Goal: Task Accomplishment & Management: Manage account settings

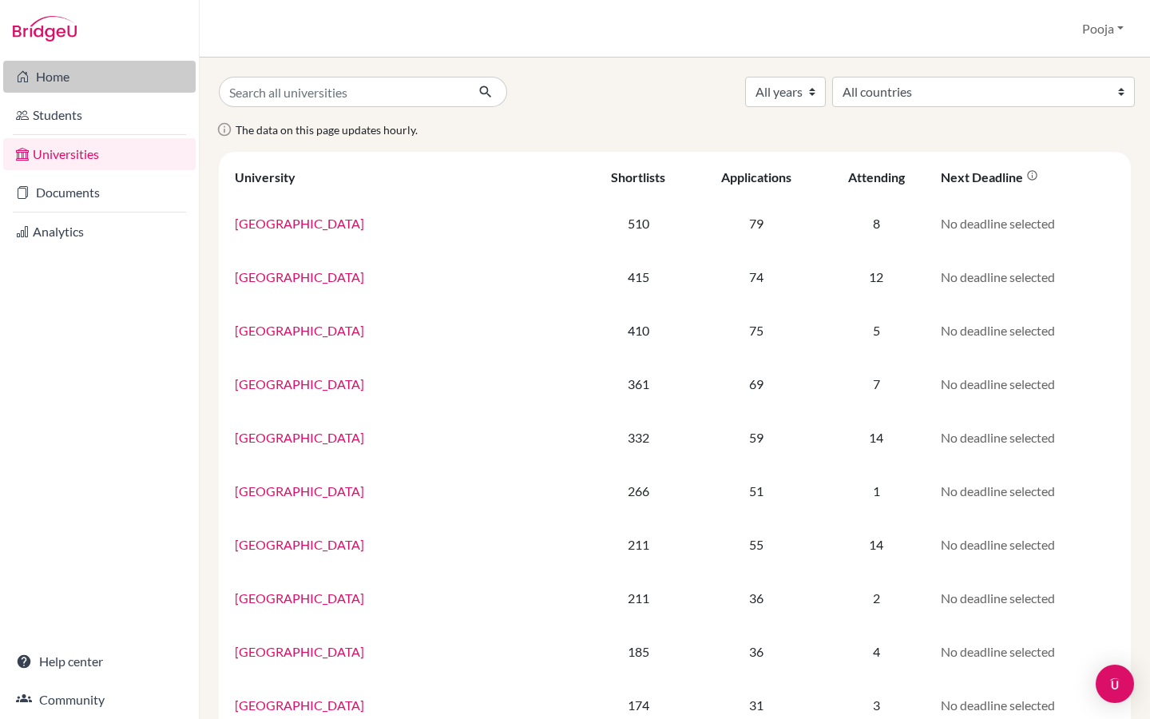
click at [41, 78] on link "Home" at bounding box center [99, 77] width 192 height 32
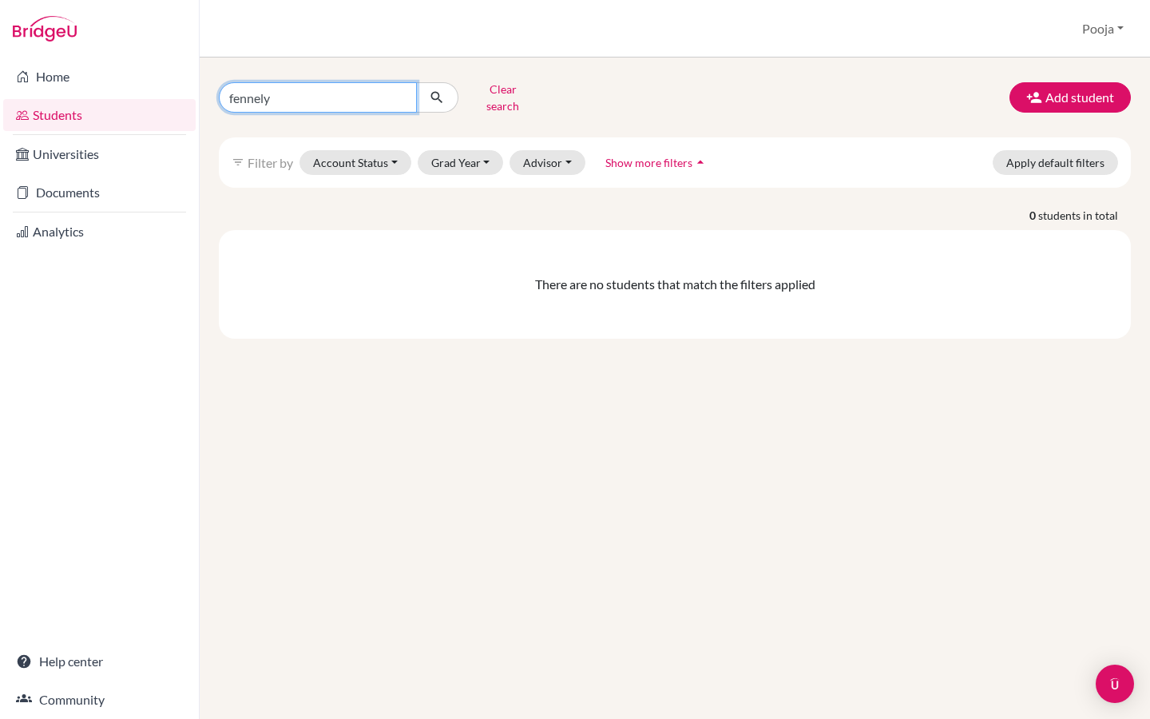
click at [293, 82] on input "fennely" at bounding box center [318, 97] width 198 height 30
drag, startPoint x: 286, startPoint y: 91, endPoint x: 184, endPoint y: 84, distance: 102.5
click at [183, 85] on div "Home Students Universities Documents Analytics Help center Community Students o…" at bounding box center [575, 359] width 1150 height 719
type input "maya"
click at [437, 92] on button "submit" at bounding box center [437, 97] width 42 height 30
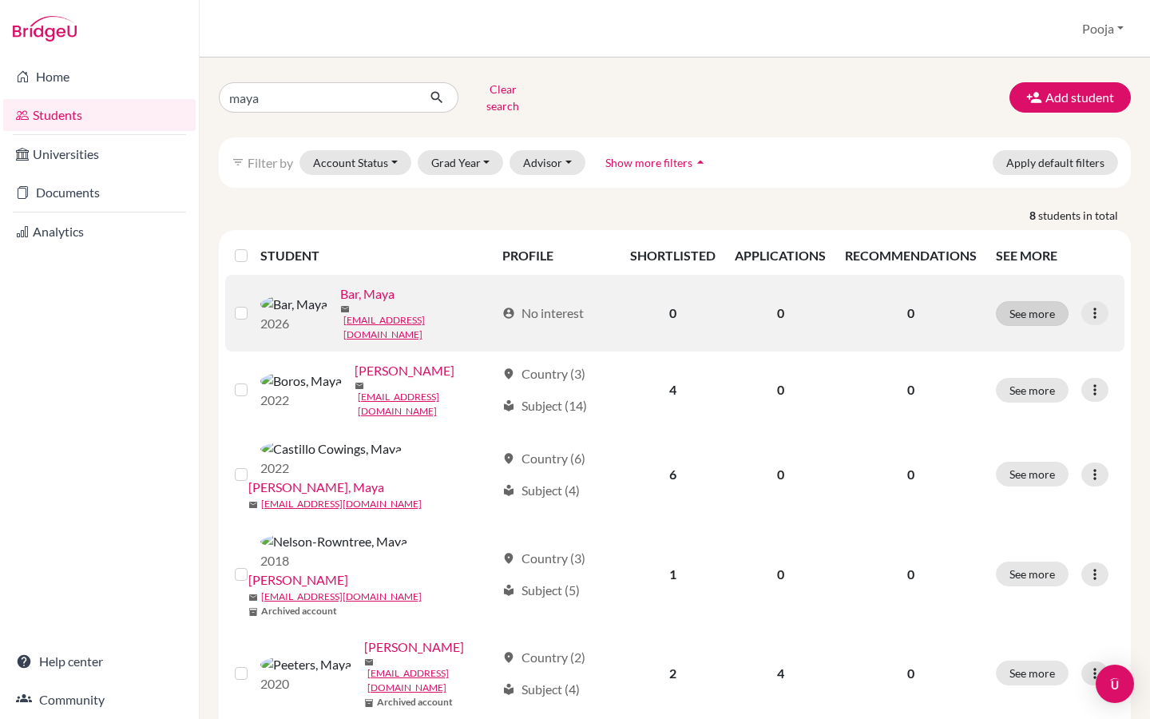
click at [1039, 302] on button "See more" at bounding box center [1032, 313] width 73 height 25
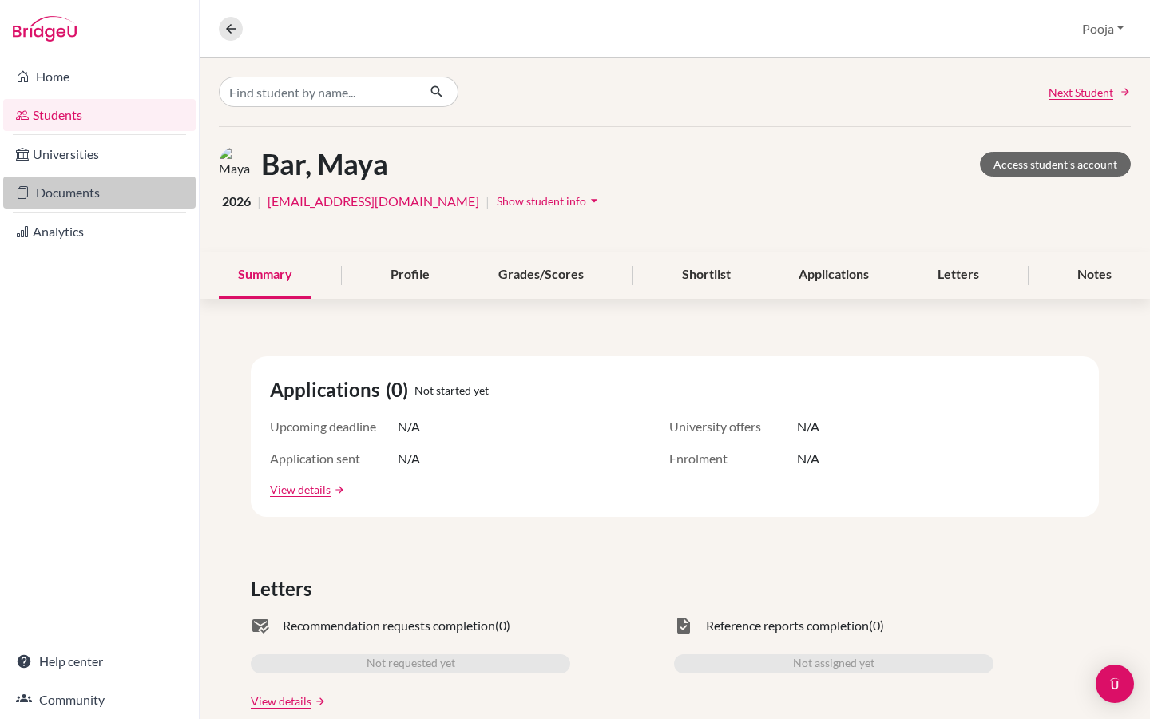
click at [71, 181] on link "Documents" at bounding box center [99, 192] width 192 height 32
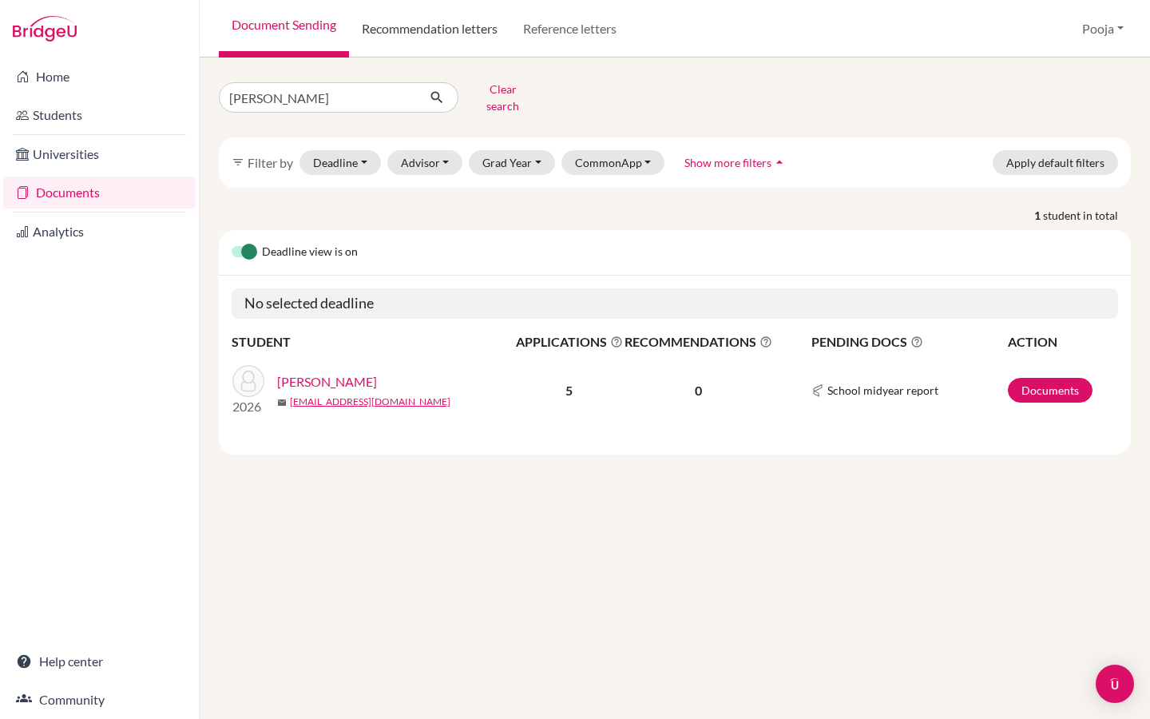
click at [443, 28] on link "Recommendation letters" at bounding box center [429, 28] width 161 height 57
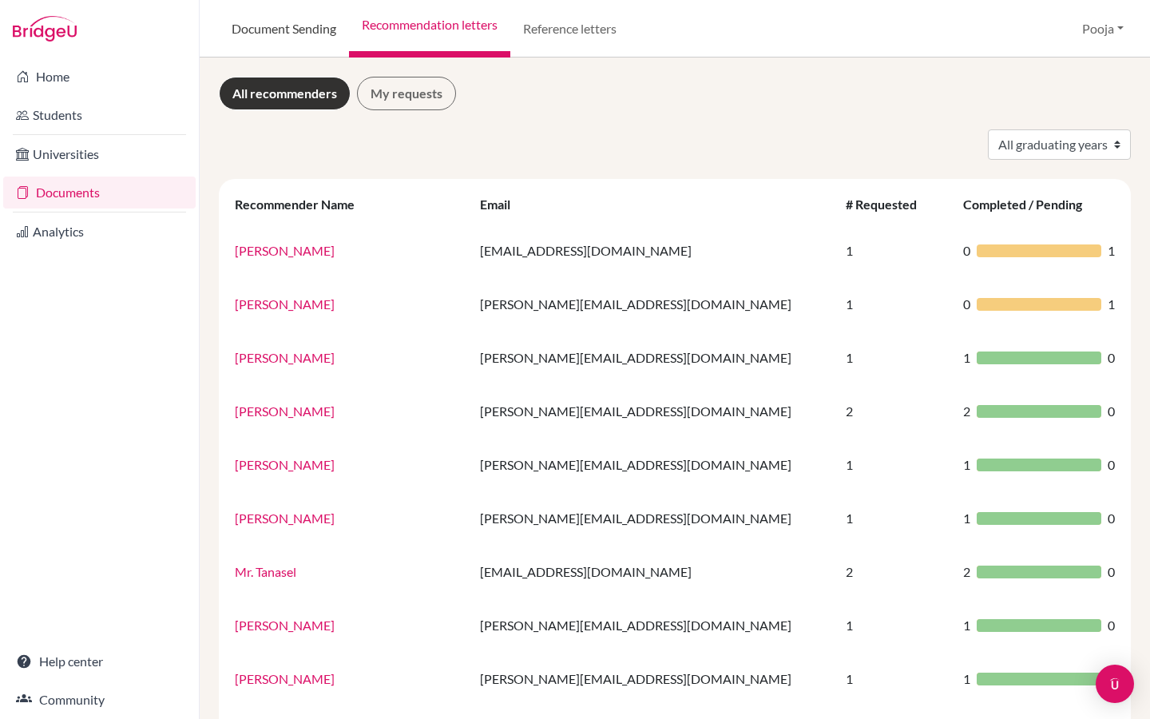
click at [297, 32] on link "Document Sending" at bounding box center [284, 28] width 130 height 57
